Goal: Find contact information: Find contact information

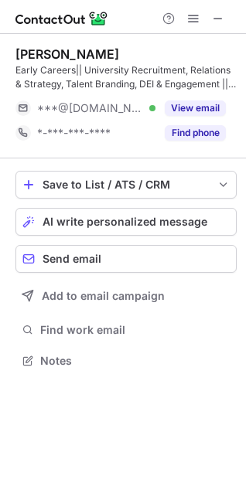
scroll to position [349, 246]
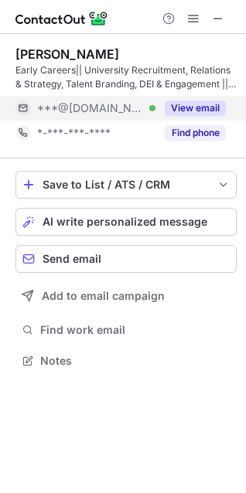
click at [195, 104] on button "View email" at bounding box center [195, 107] width 61 height 15
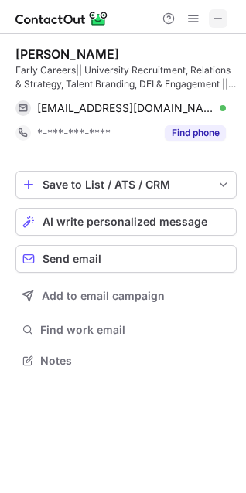
click at [213, 19] on span at bounding box center [218, 18] width 12 height 12
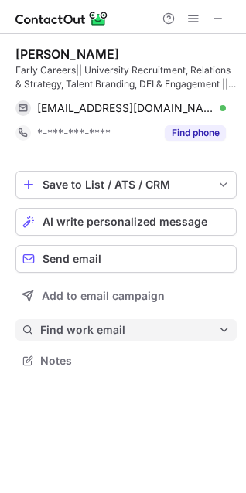
click at [56, 325] on span "Find work email" at bounding box center [129, 330] width 178 height 14
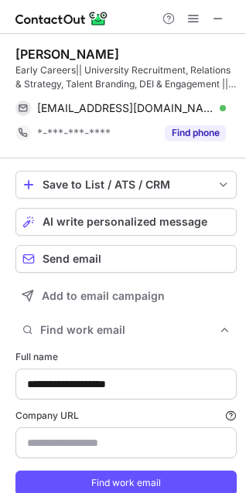
type input "**********"
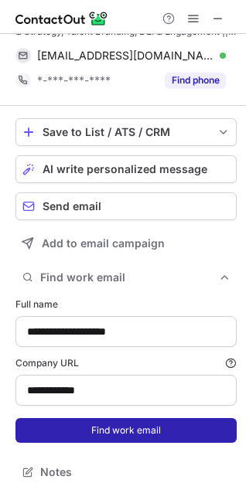
scroll to position [54, 0]
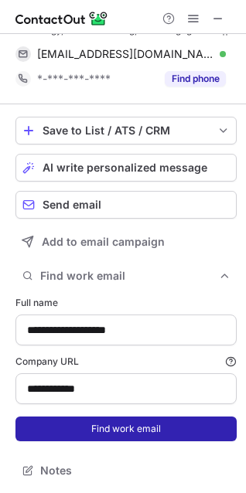
click at [94, 422] on button "Find work email" at bounding box center [125, 429] width 221 height 25
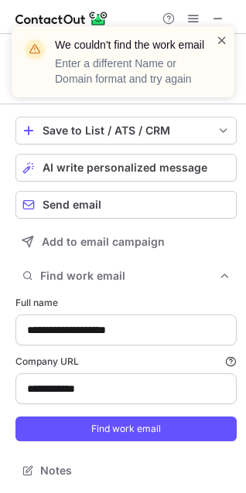
click at [219, 37] on span at bounding box center [222, 39] width 12 height 15
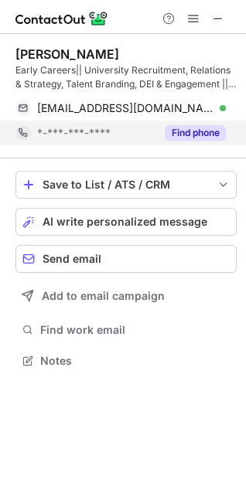
scroll to position [349, 246]
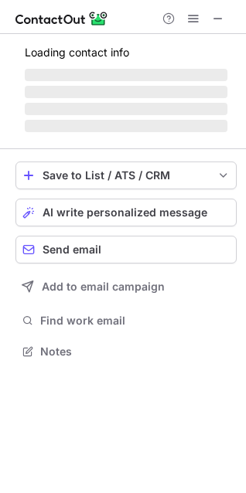
scroll to position [349, 246]
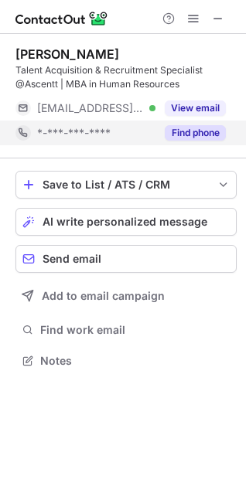
click at [190, 128] on button "Find phone" at bounding box center [195, 132] width 61 height 15
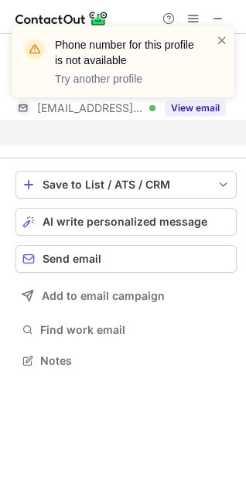
scroll to position [325, 246]
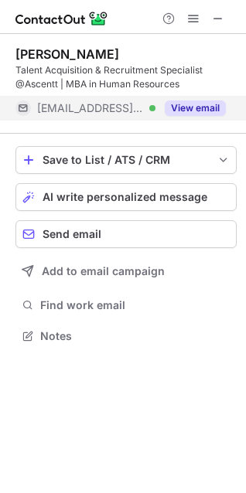
click at [215, 107] on button "View email" at bounding box center [195, 107] width 61 height 15
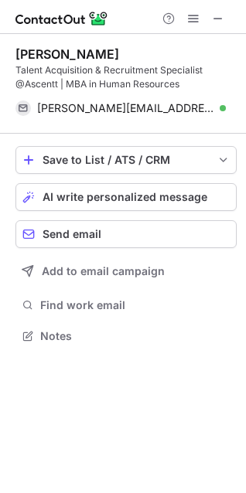
click at [228, 20] on div at bounding box center [193, 18] width 74 height 19
click at [225, 20] on button at bounding box center [218, 18] width 19 height 19
